Goal: Navigation & Orientation: Find specific page/section

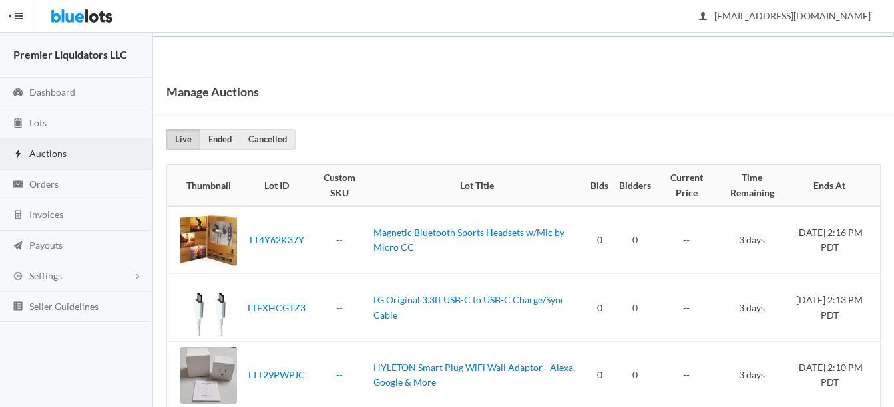
click at [43, 152] on span "Auctions" at bounding box center [47, 153] width 37 height 11
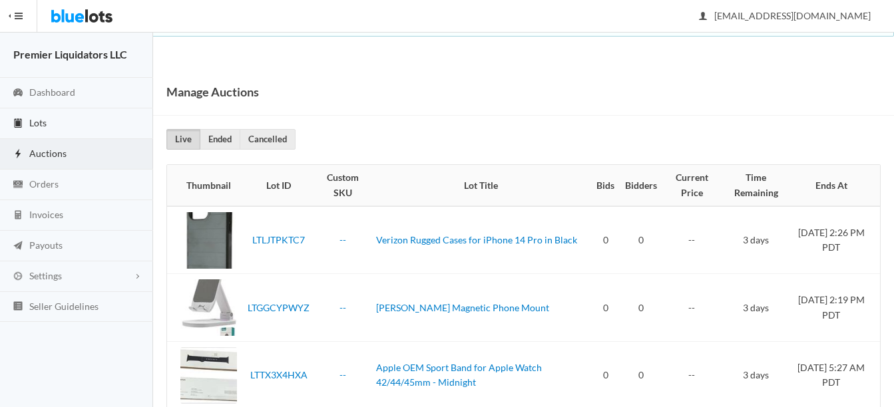
click at [29, 124] on link "Lots" at bounding box center [76, 123] width 153 height 31
